Goal: Browse casually: Explore the website without a specific task or goal

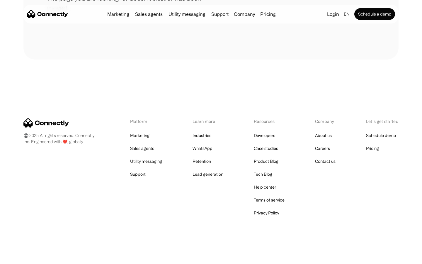
scroll to position [107, 0]
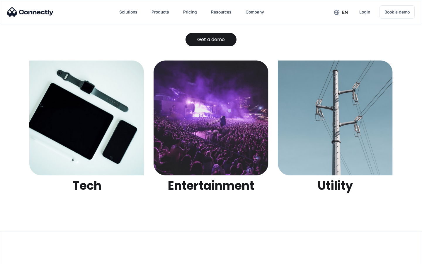
scroll to position [1848, 0]
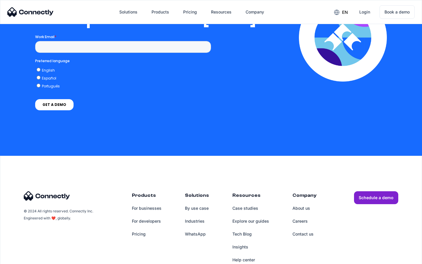
scroll to position [1197, 0]
